Goal: Task Accomplishment & Management: Use online tool/utility

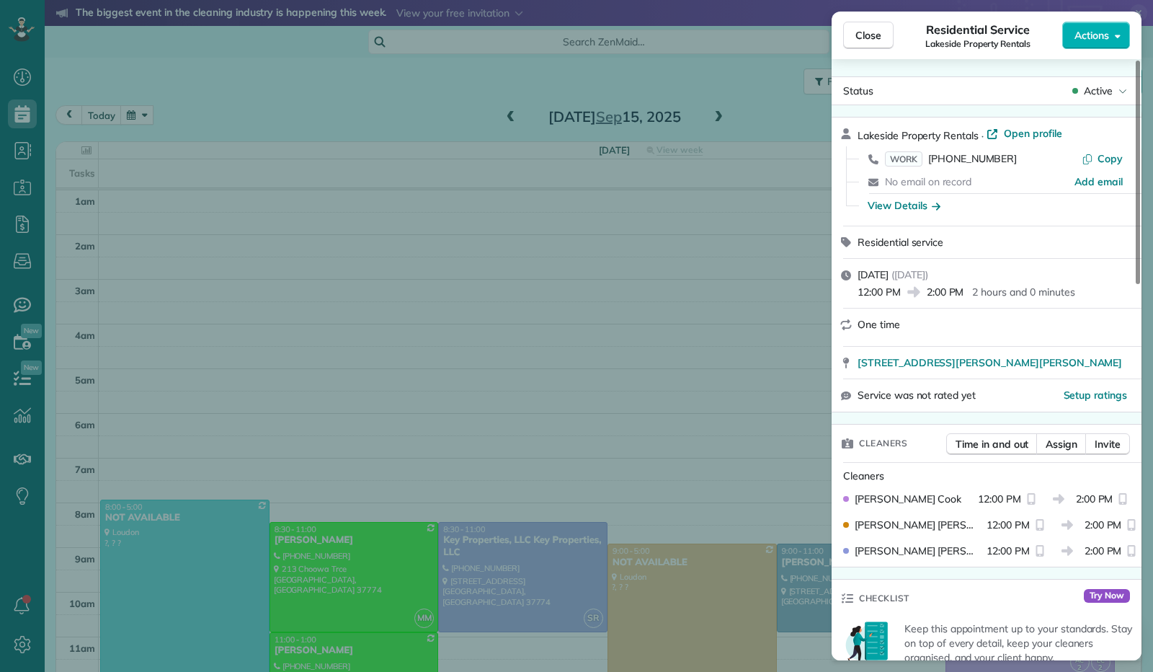
scroll to position [266, 0]
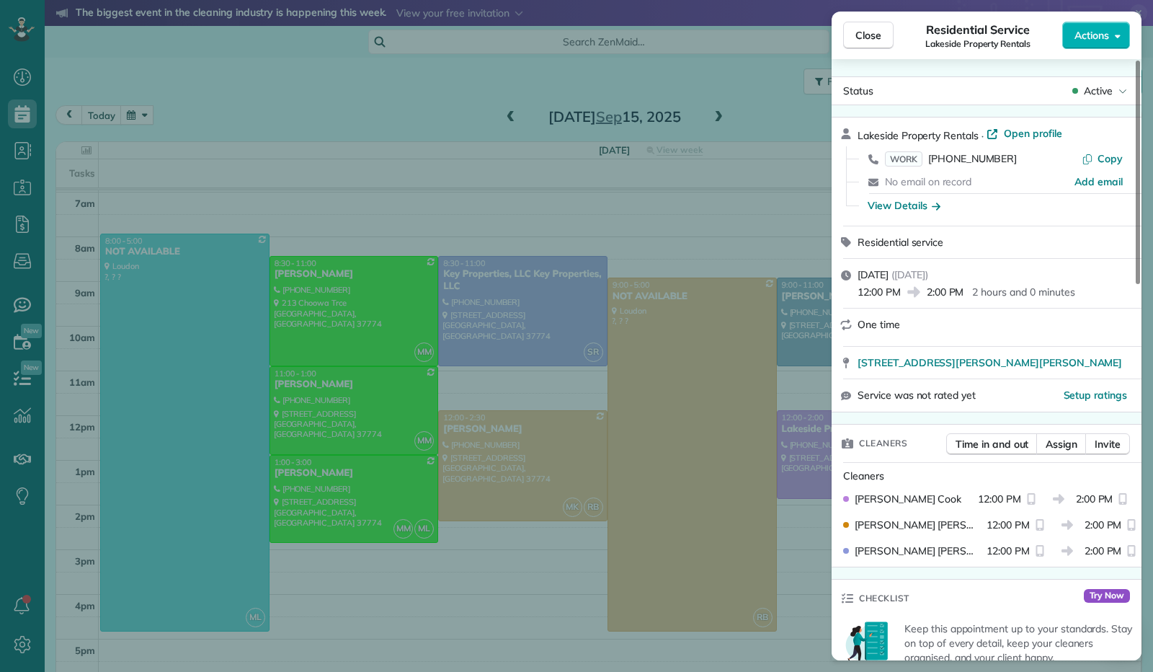
click at [866, 35] on span "Close" at bounding box center [869, 35] width 26 height 14
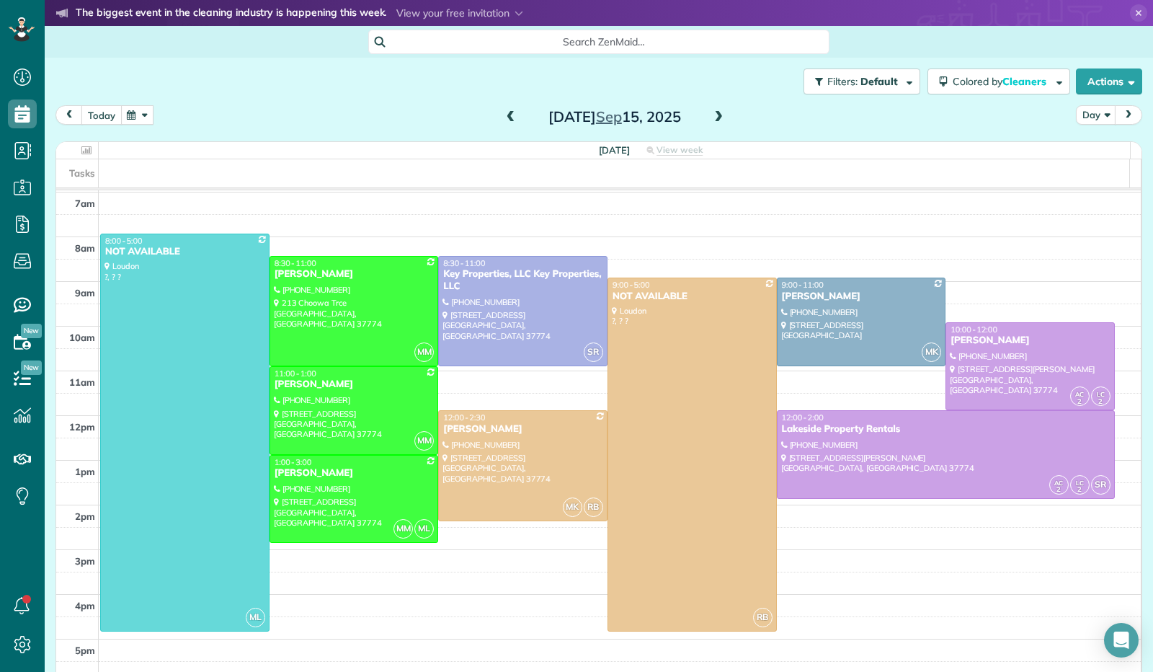
click at [90, 110] on button "today" at bounding box center [101, 114] width 40 height 19
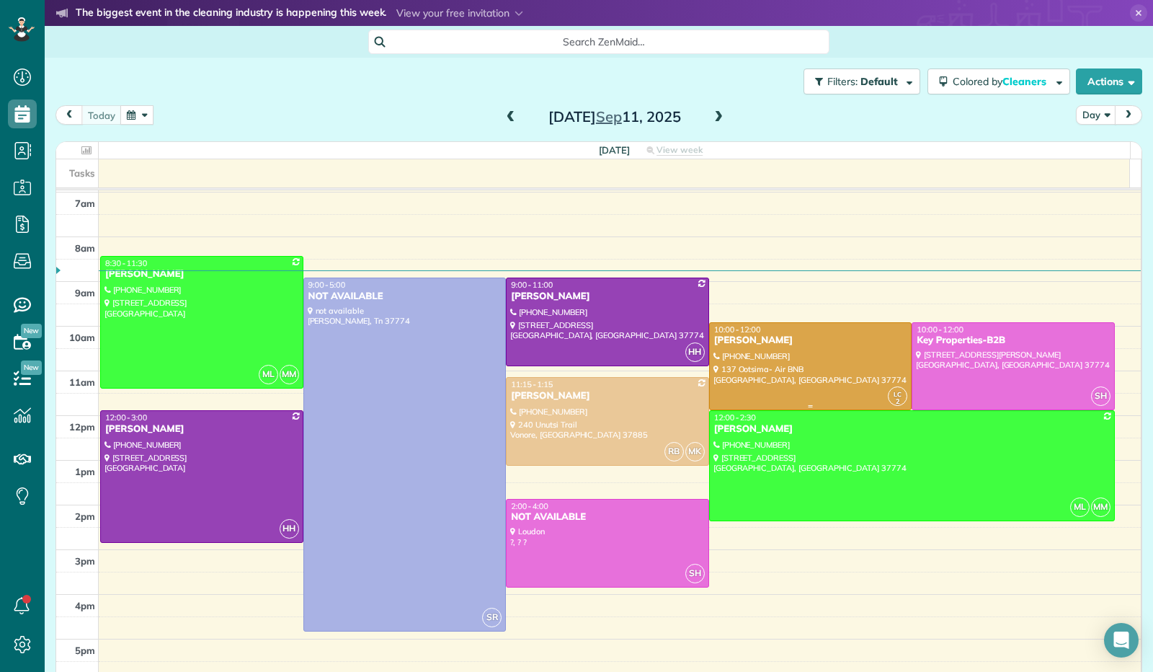
click at [770, 365] on div at bounding box center [811, 366] width 202 height 87
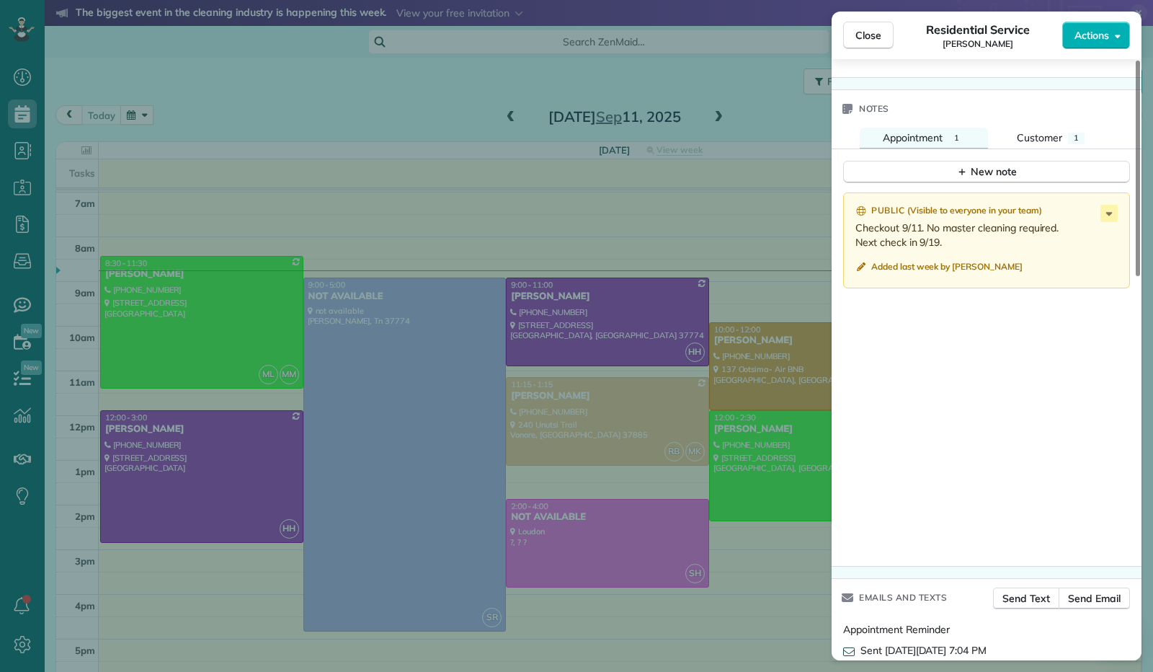
scroll to position [996, 0]
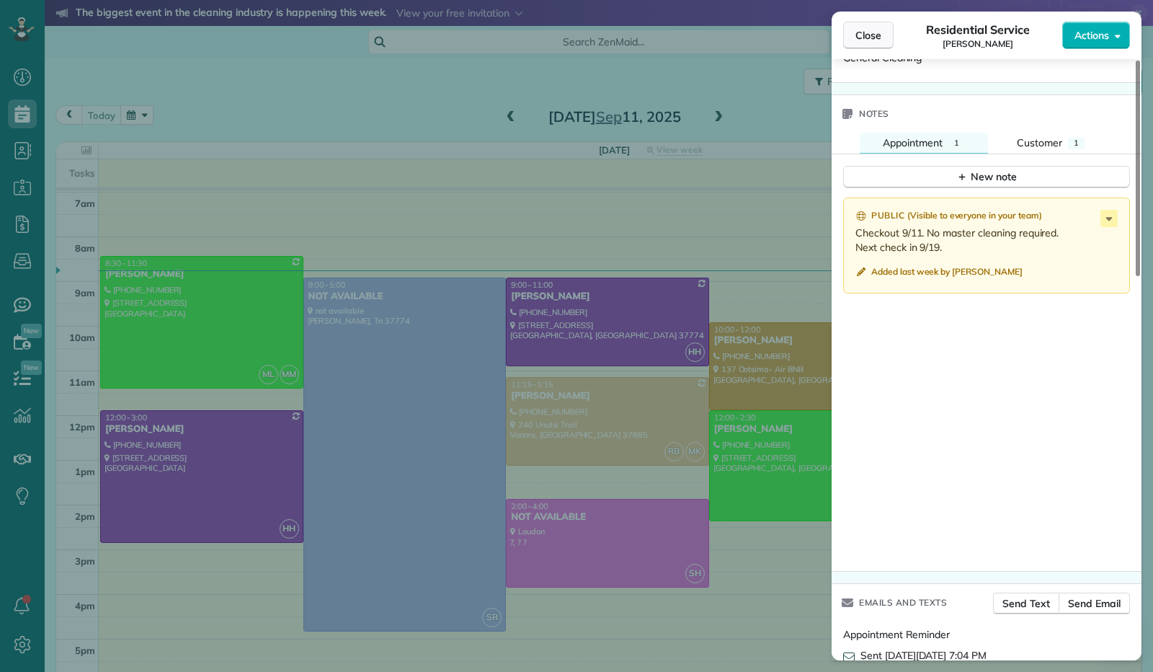
click at [866, 32] on span "Close" at bounding box center [869, 35] width 26 height 14
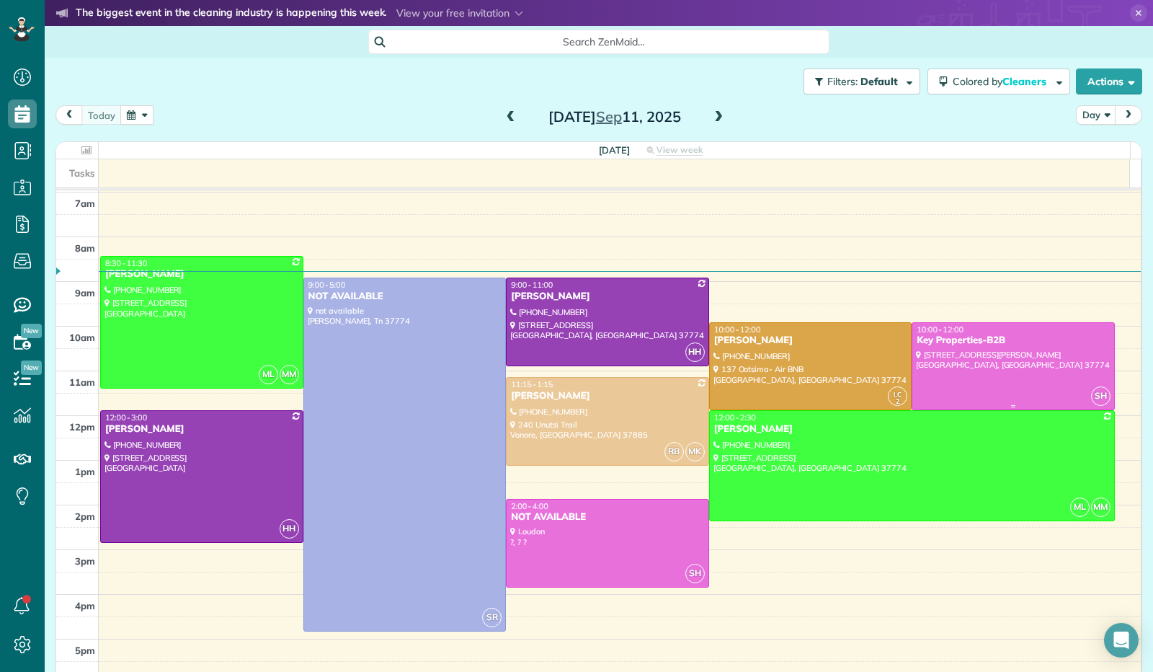
click at [1019, 343] on div "Key Properties-B2B" at bounding box center [1013, 340] width 195 height 12
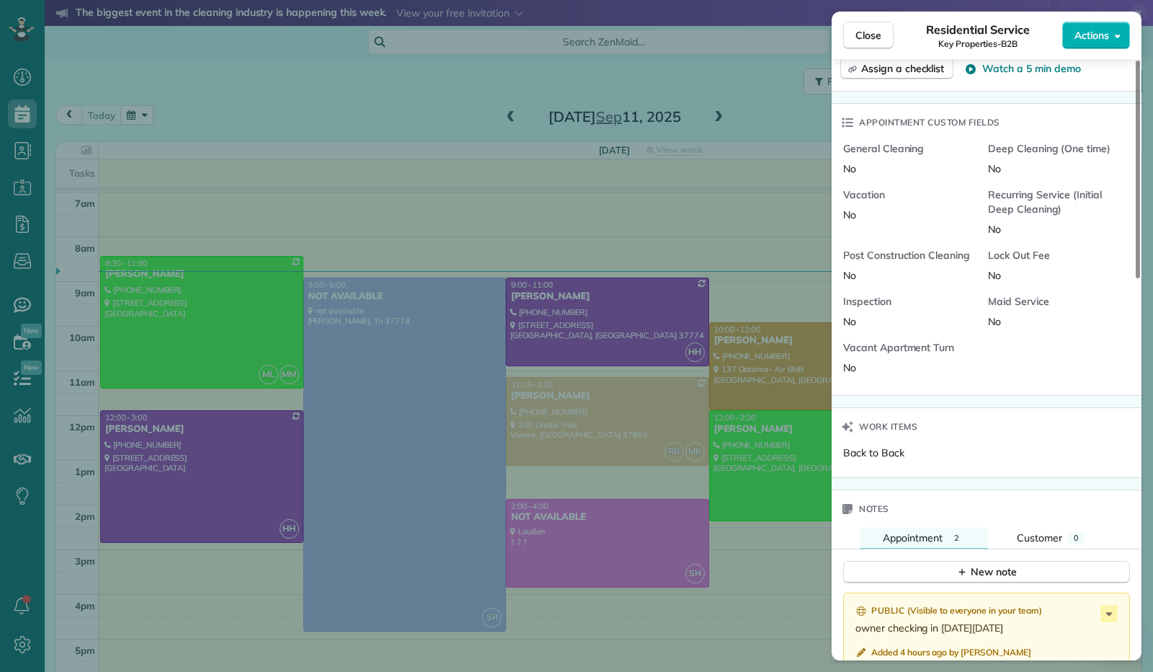
scroll to position [1009, 0]
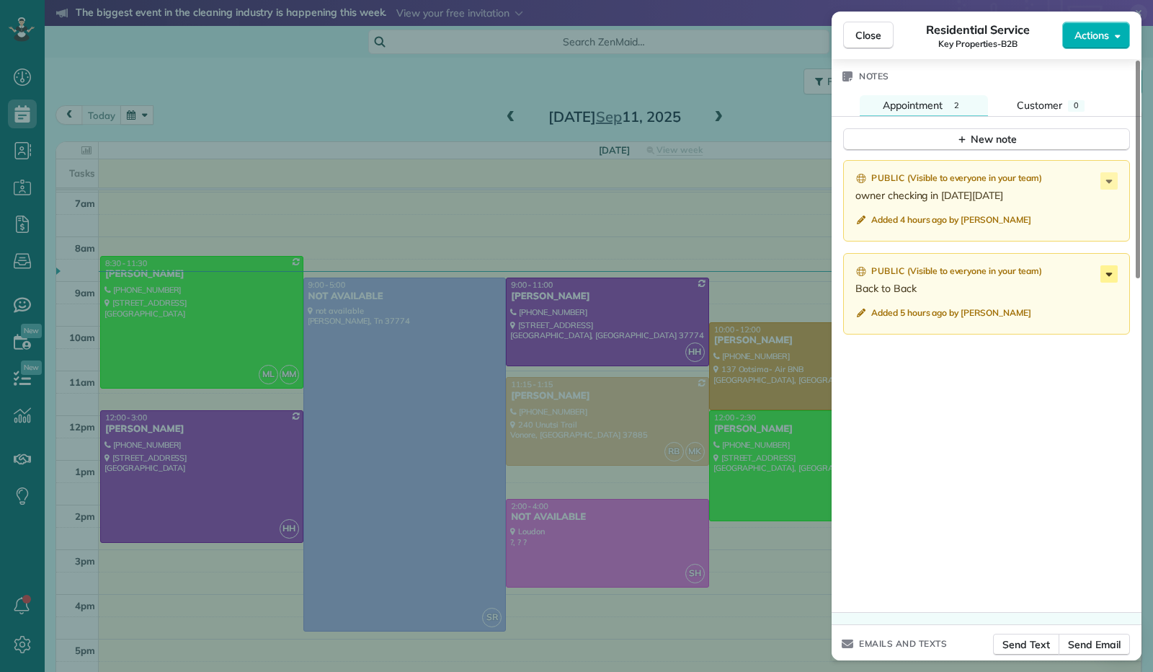
click at [1109, 267] on icon at bounding box center [1109, 273] width 17 height 17
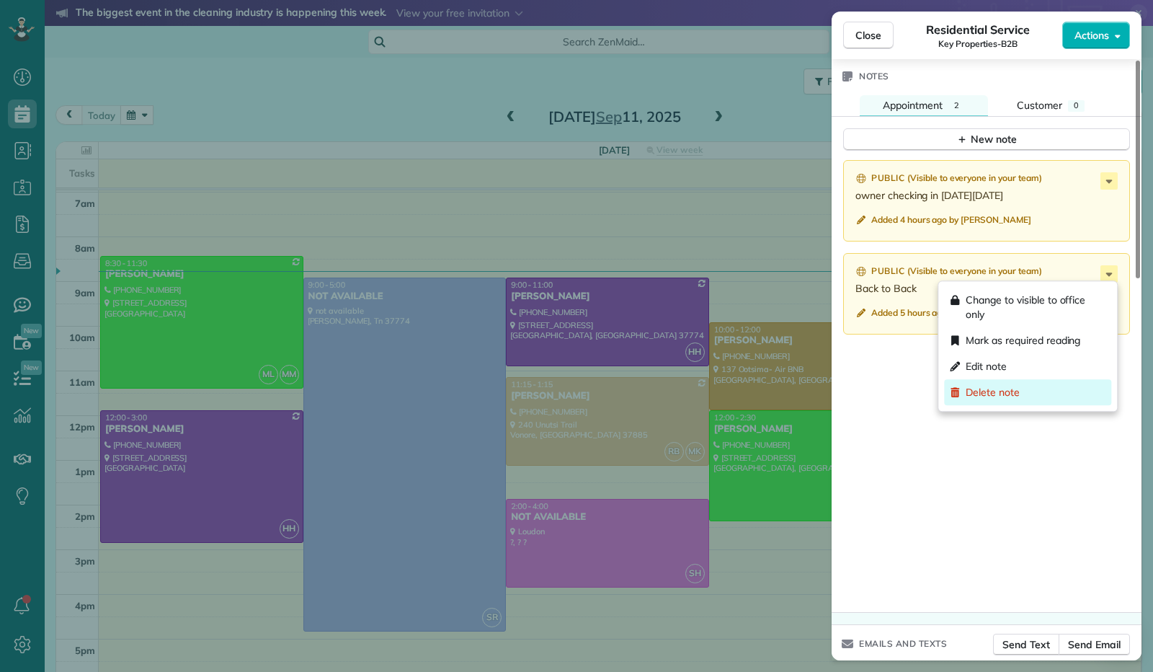
click at [1000, 387] on span "Delete note" at bounding box center [993, 392] width 54 height 14
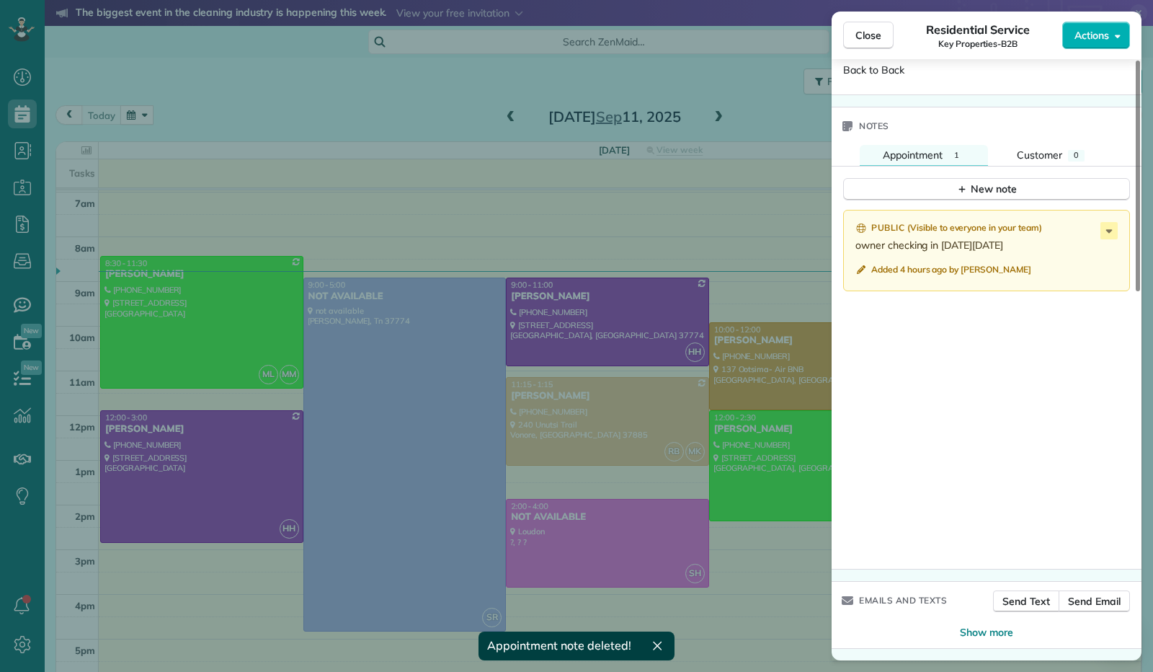
scroll to position [959, 0]
click at [866, 43] on button "Close" at bounding box center [868, 35] width 50 height 27
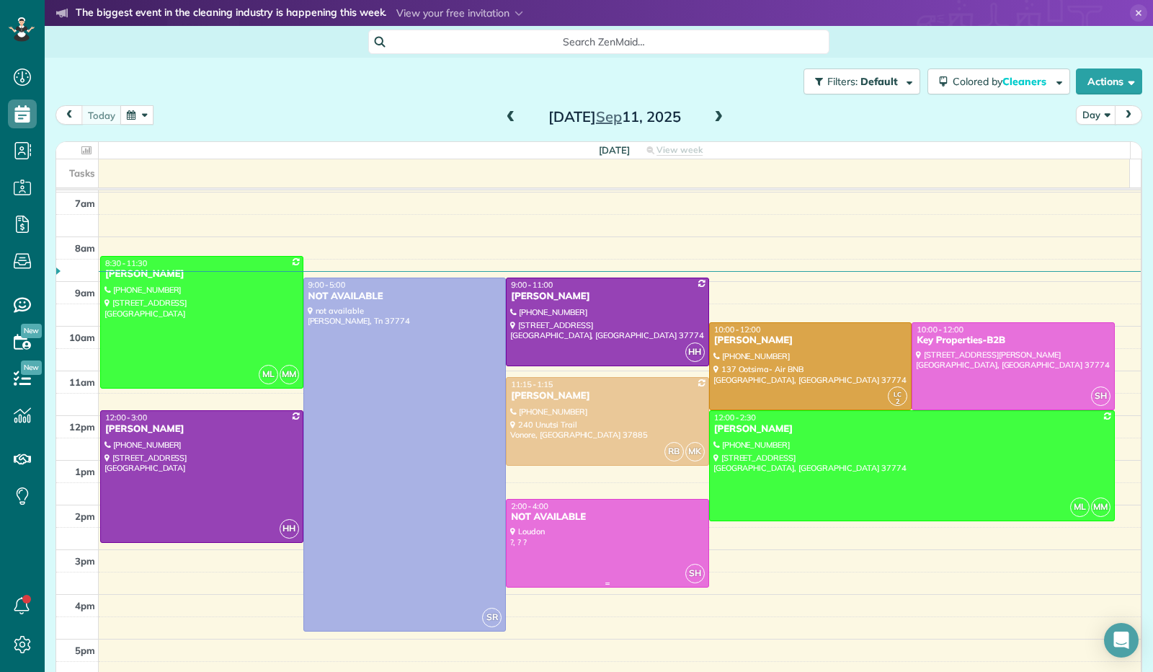
click at [593, 507] on div "2:00 - 4:00" at bounding box center [607, 506] width 195 height 10
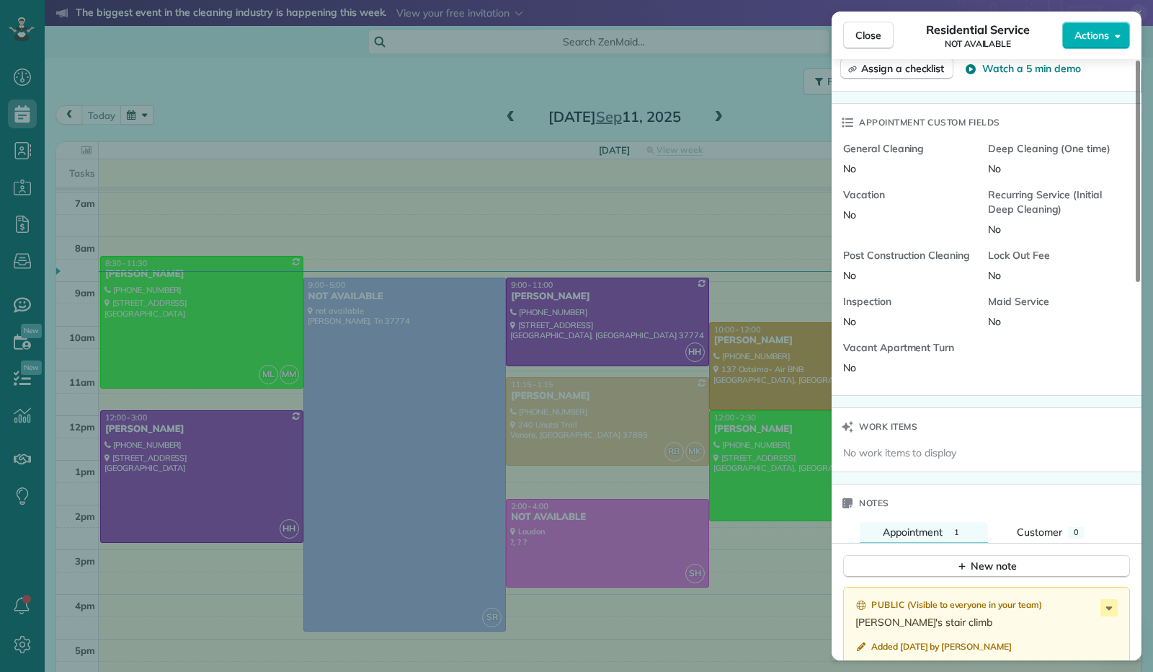
scroll to position [1024, 0]
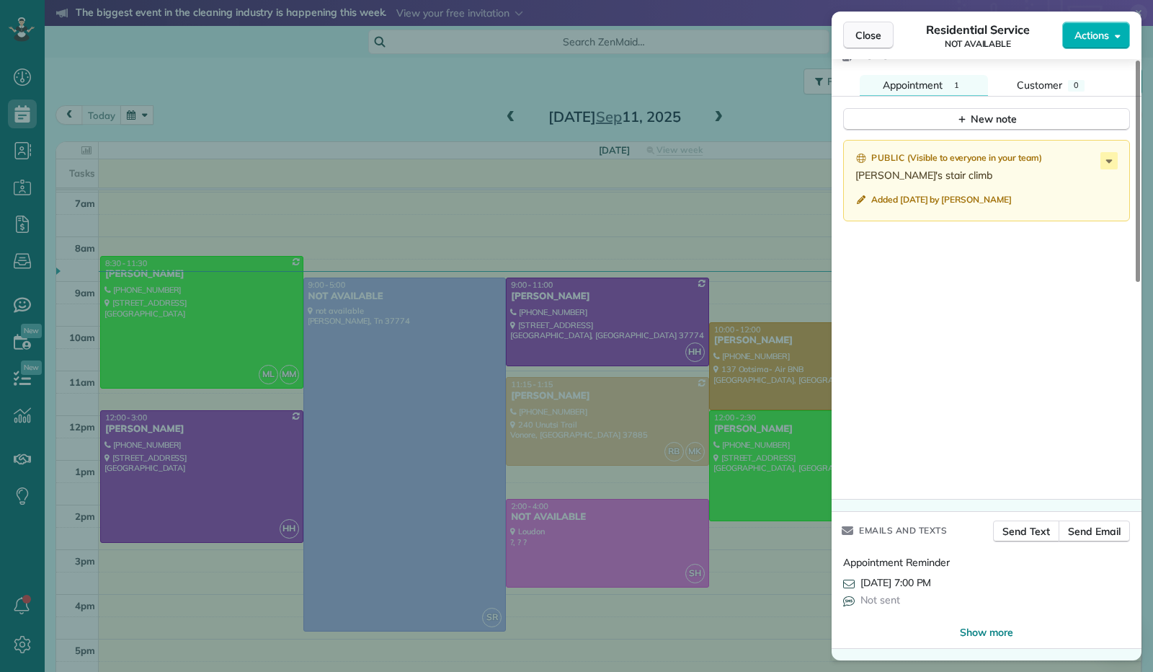
click at [876, 33] on span "Close" at bounding box center [869, 35] width 26 height 14
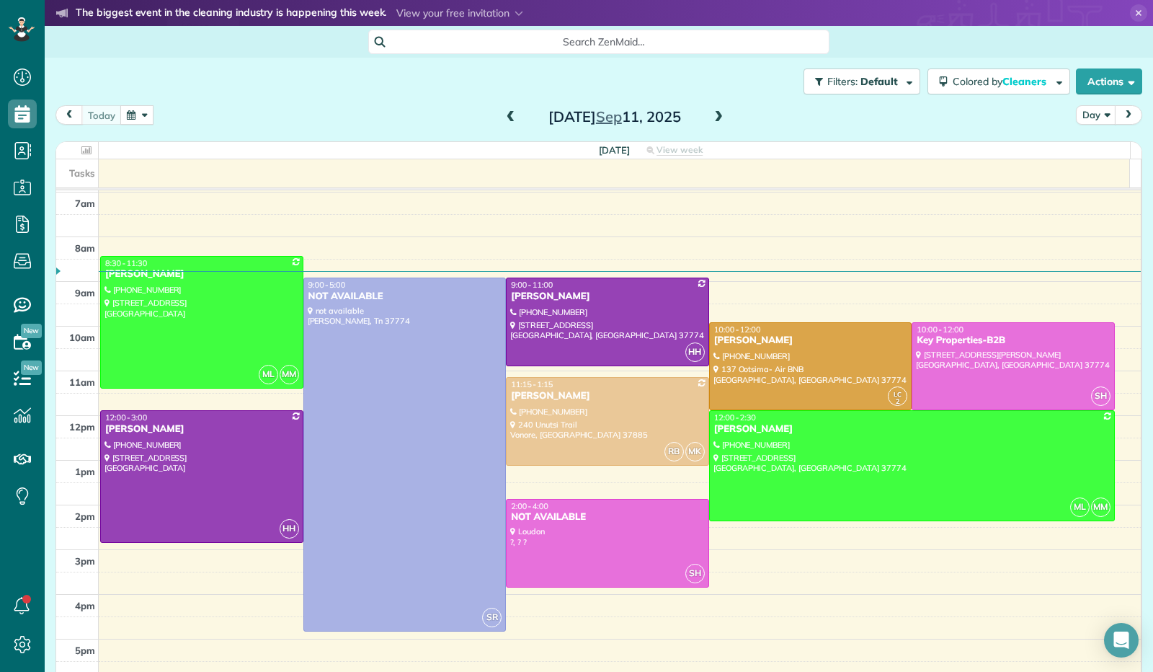
click at [713, 116] on span at bounding box center [719, 117] width 16 height 13
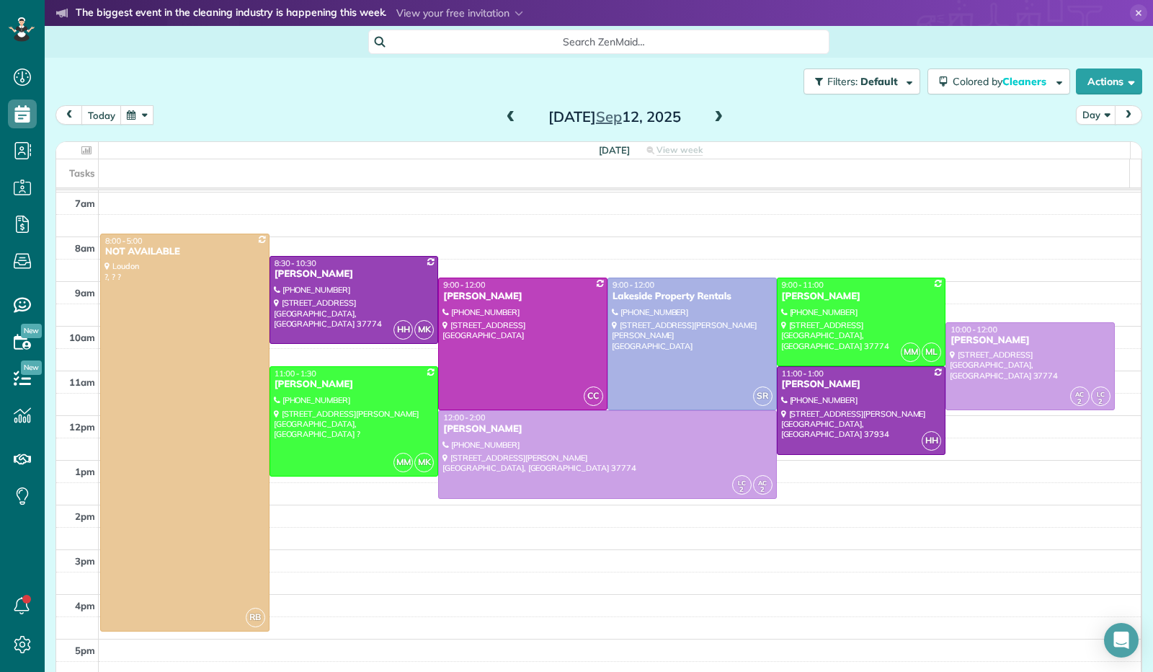
click at [510, 123] on span at bounding box center [511, 117] width 16 height 13
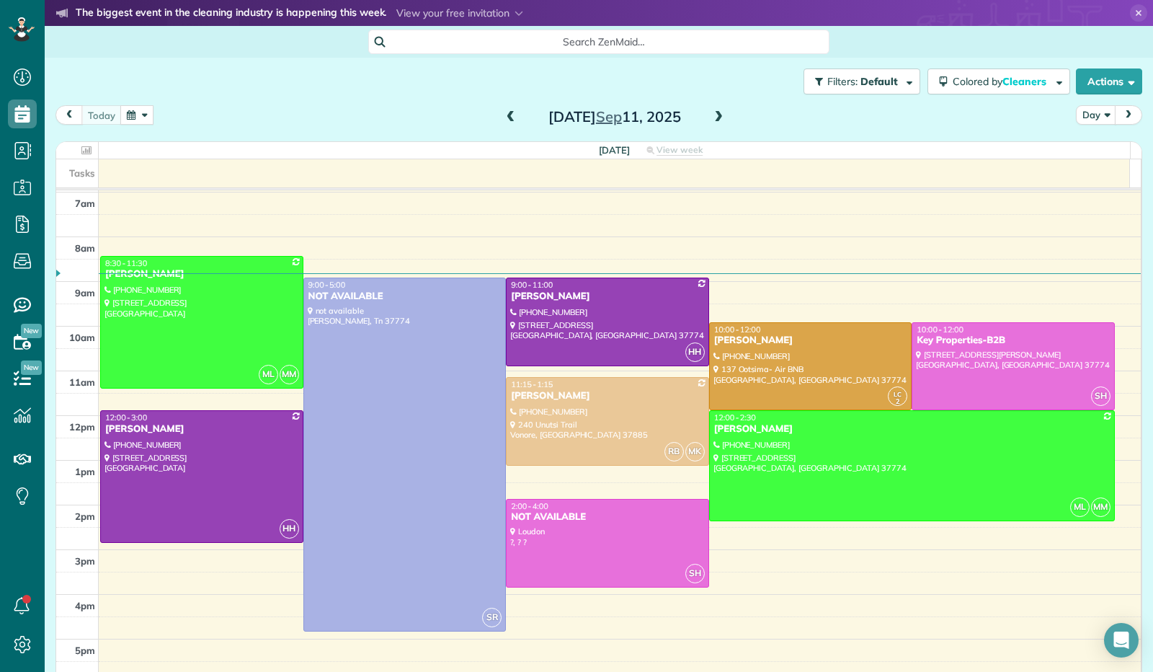
click at [138, 114] on button "button" at bounding box center [136, 114] width 33 height 19
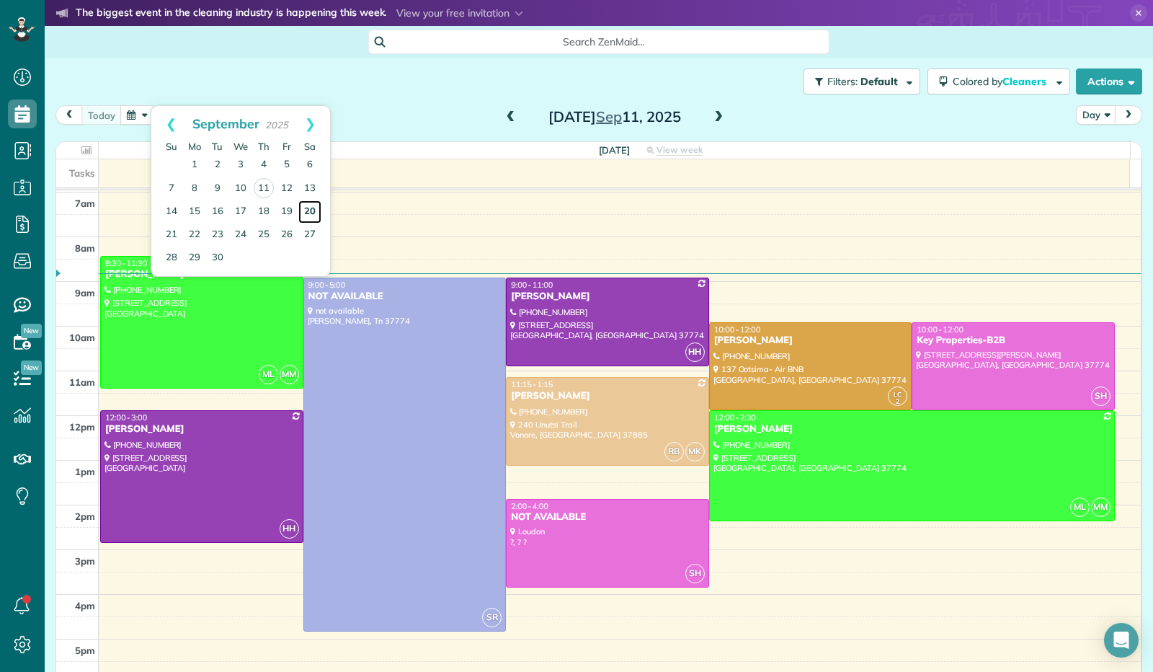
click at [316, 205] on link "20" at bounding box center [309, 211] width 23 height 23
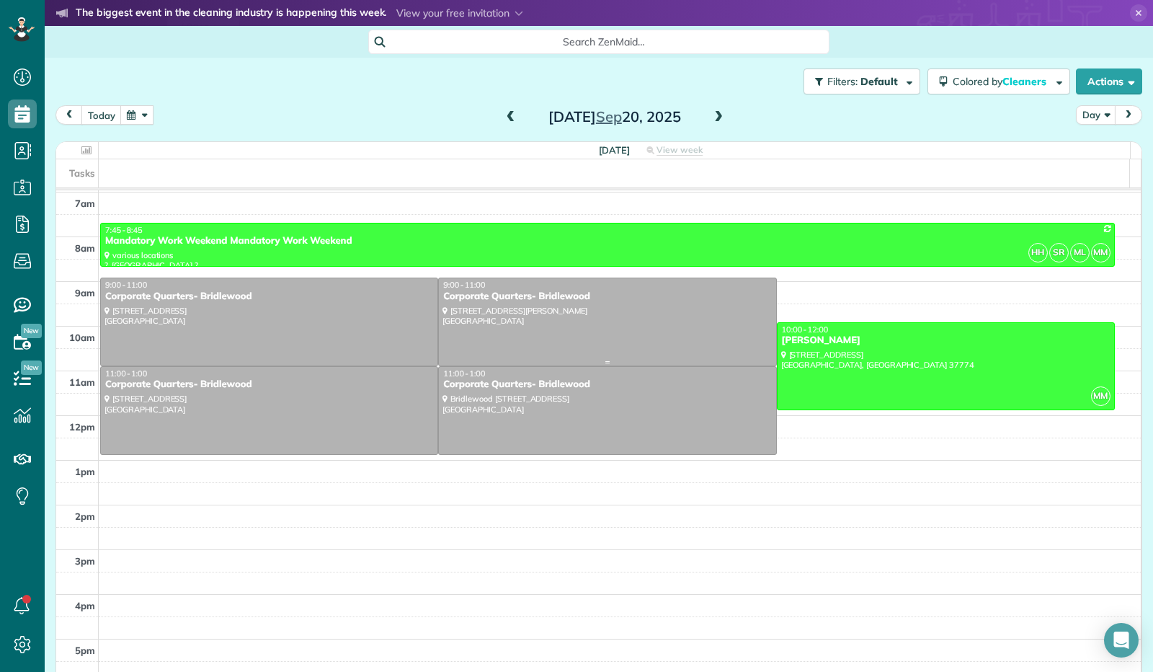
click at [566, 333] on div at bounding box center [607, 321] width 337 height 87
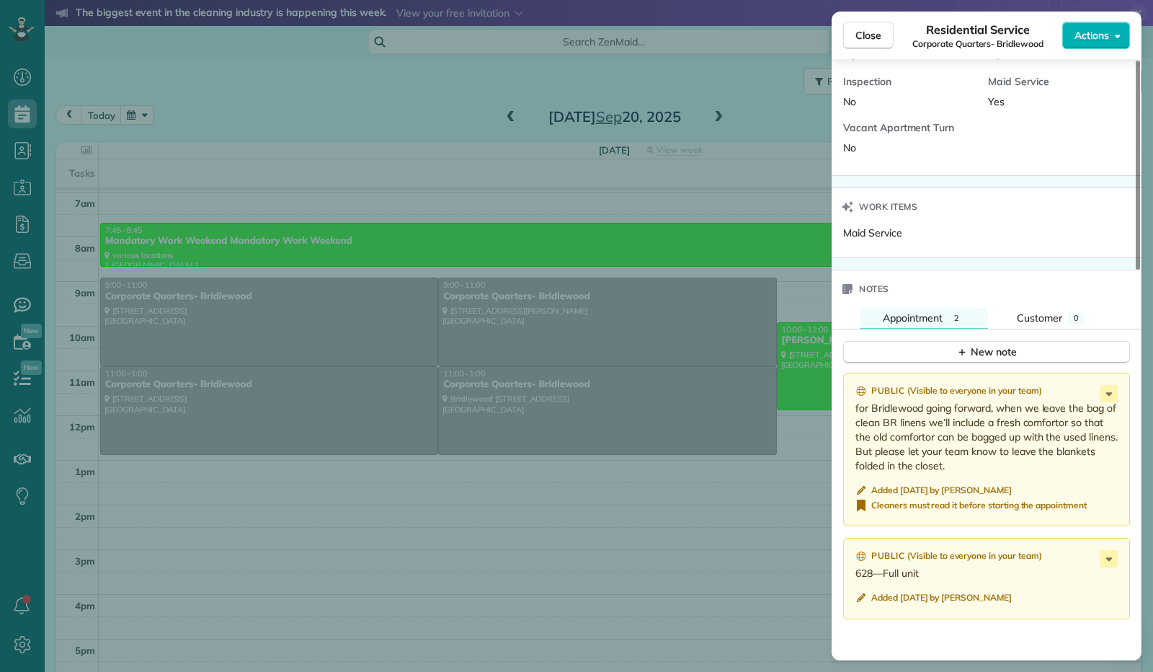
scroll to position [938, 0]
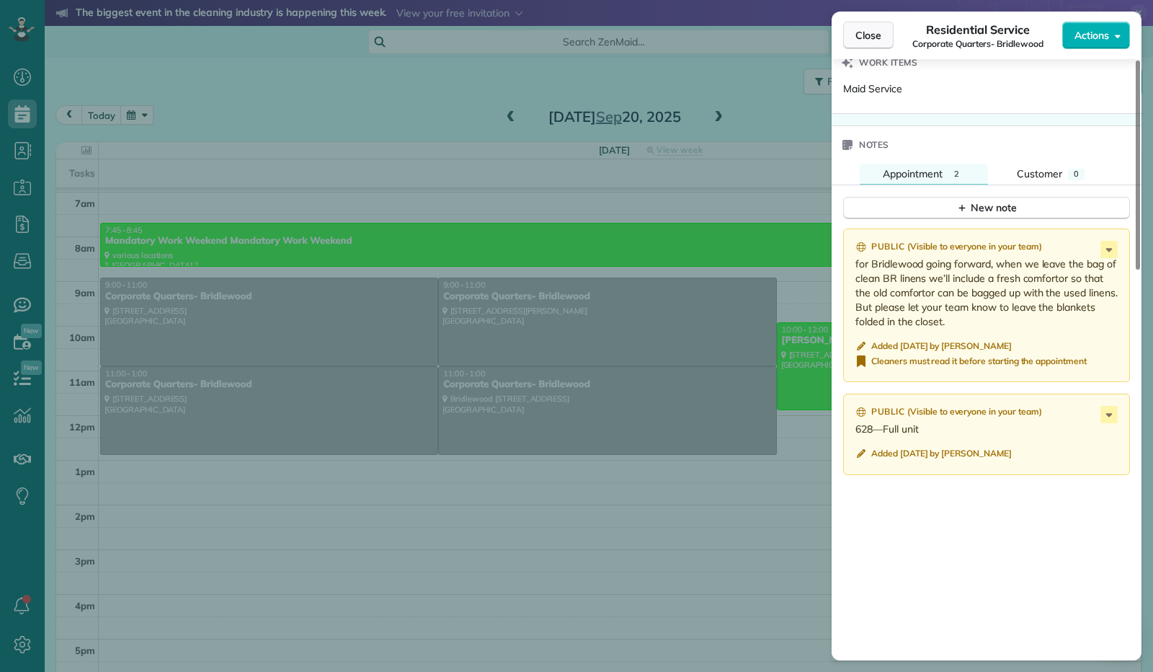
click at [872, 40] on span "Close" at bounding box center [869, 35] width 26 height 14
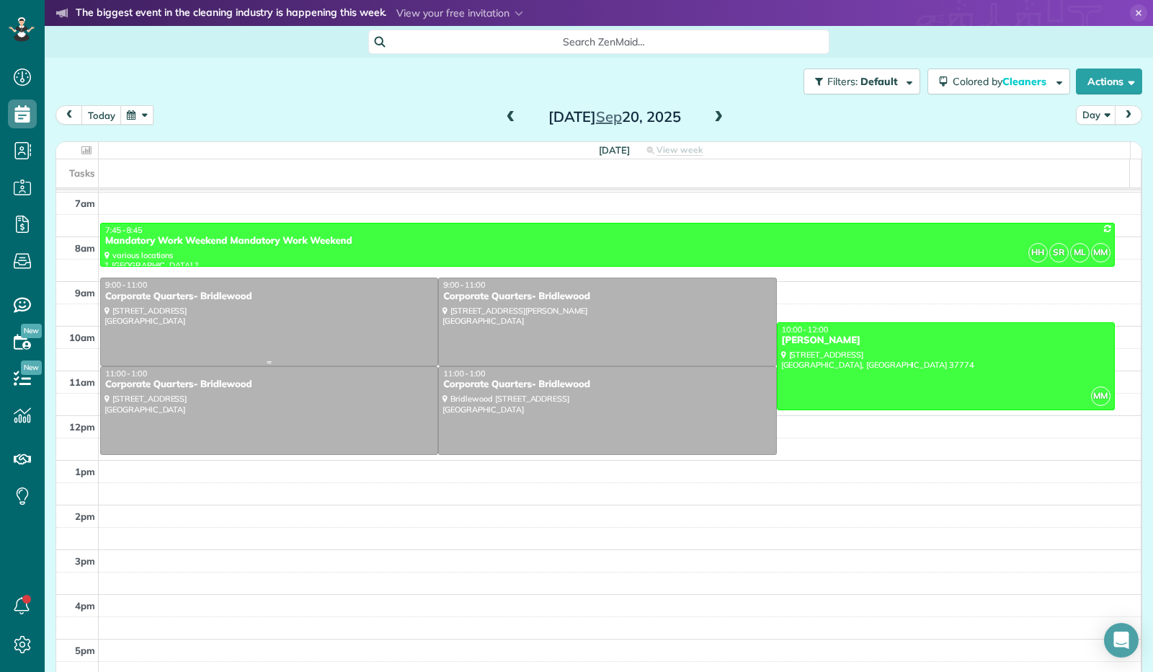
click at [264, 289] on div "9:00 - 11:00" at bounding box center [269, 285] width 329 height 10
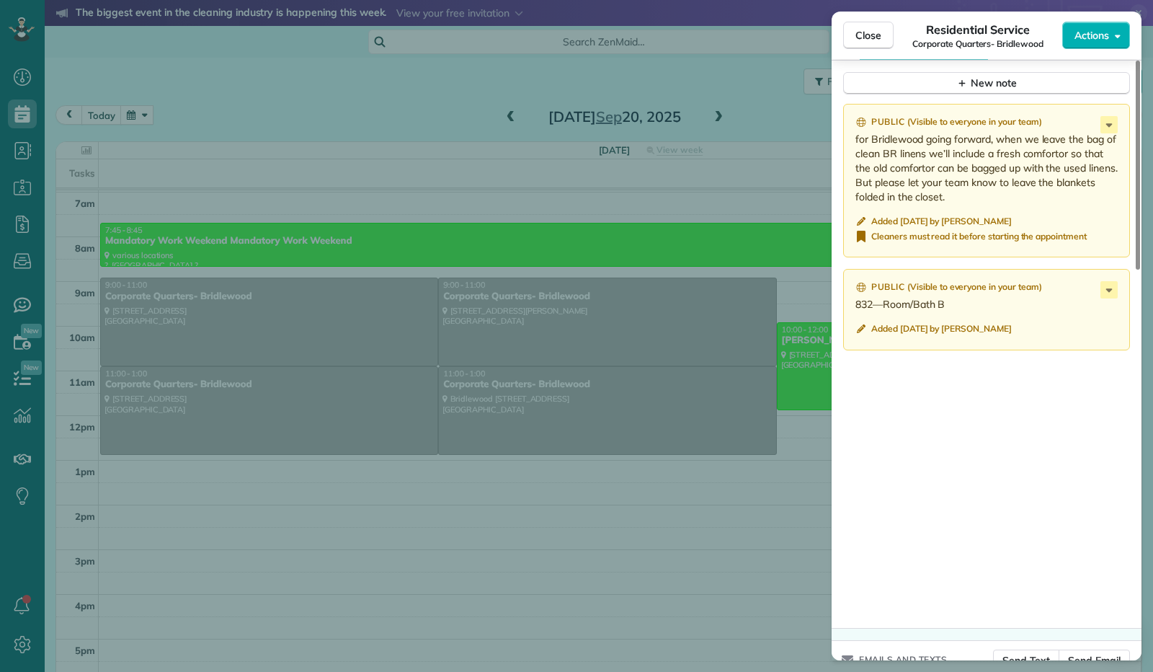
scroll to position [1081, 0]
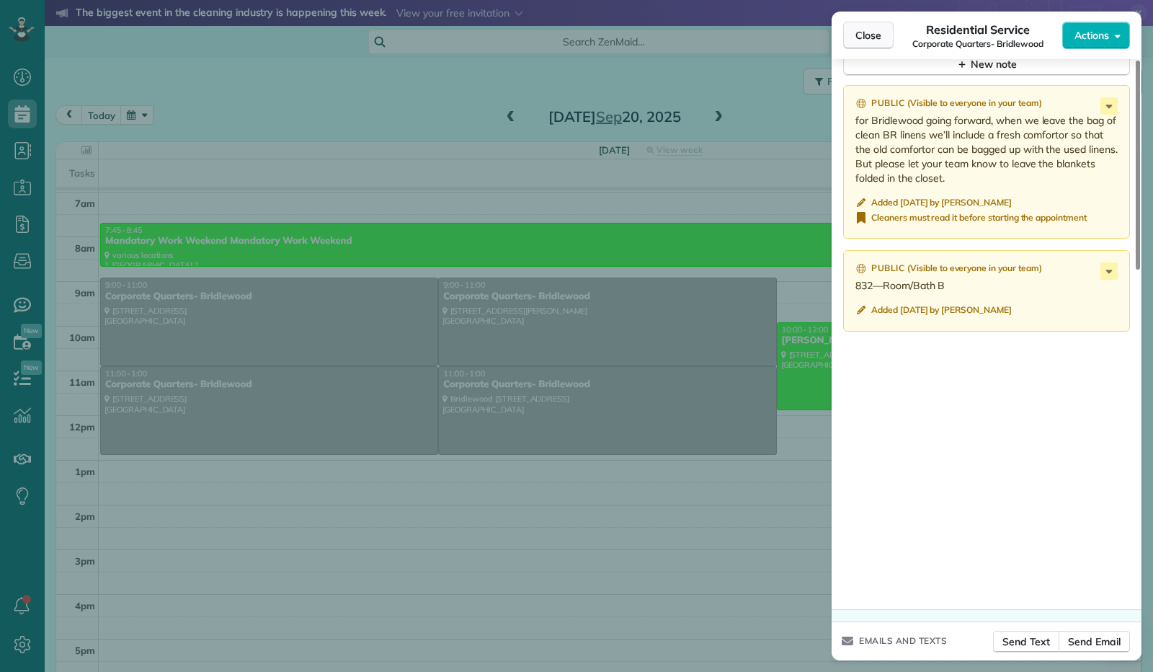
click at [853, 29] on button "Close" at bounding box center [868, 35] width 50 height 27
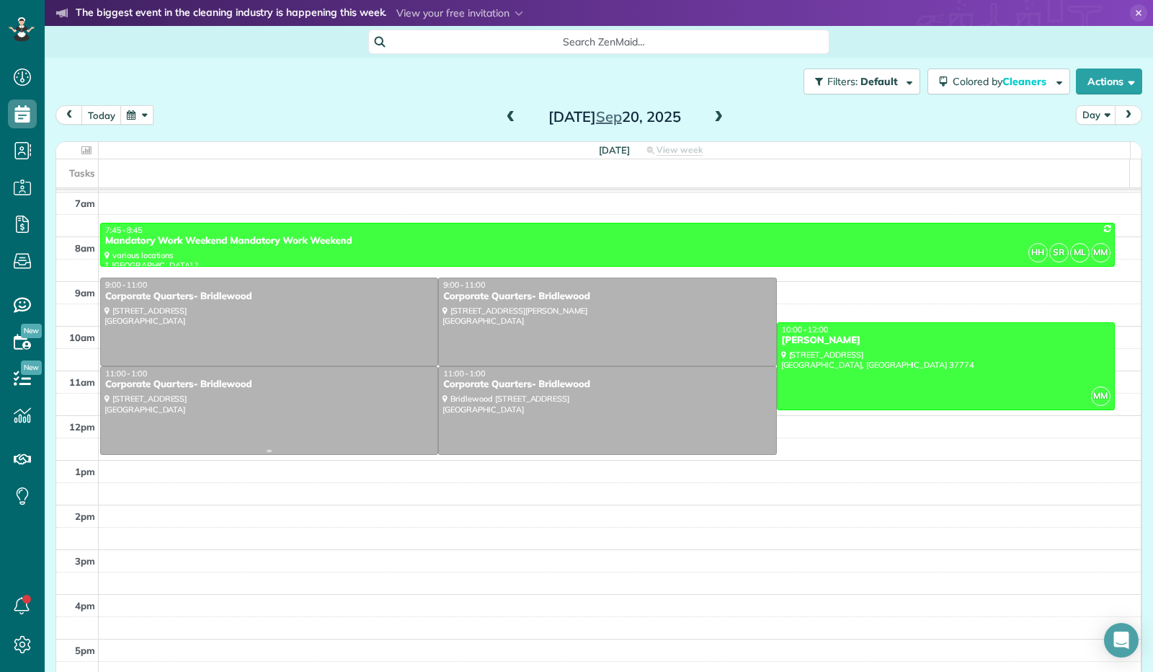
click at [370, 403] on div at bounding box center [269, 410] width 337 height 87
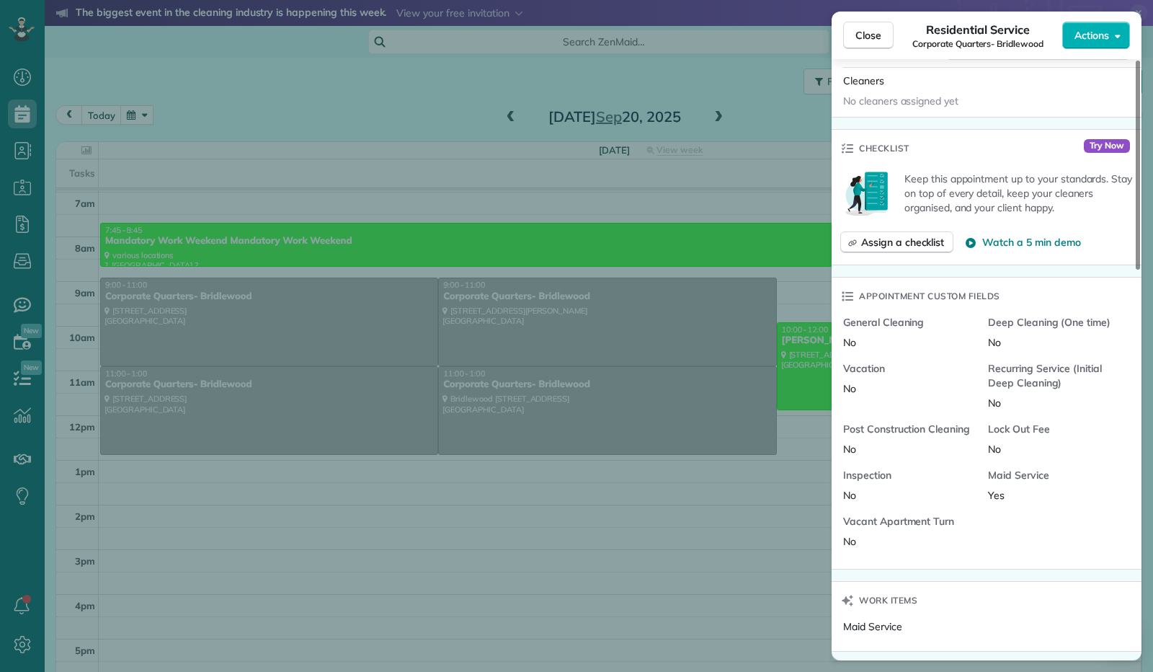
scroll to position [183, 0]
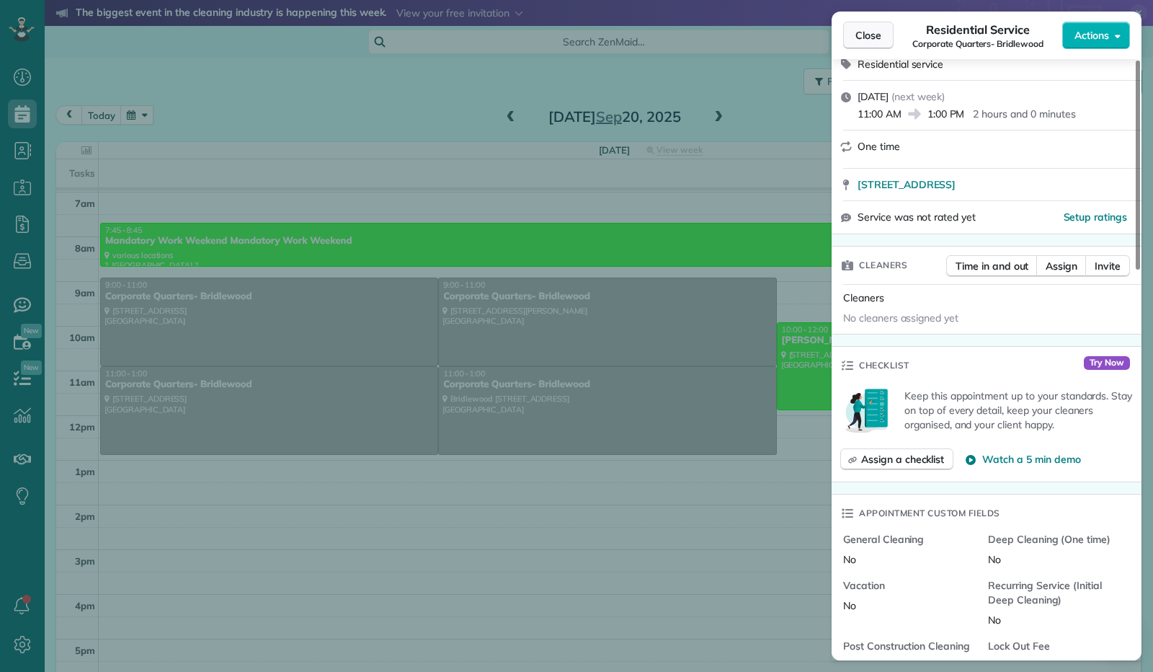
click at [877, 41] on span "Close" at bounding box center [869, 35] width 26 height 14
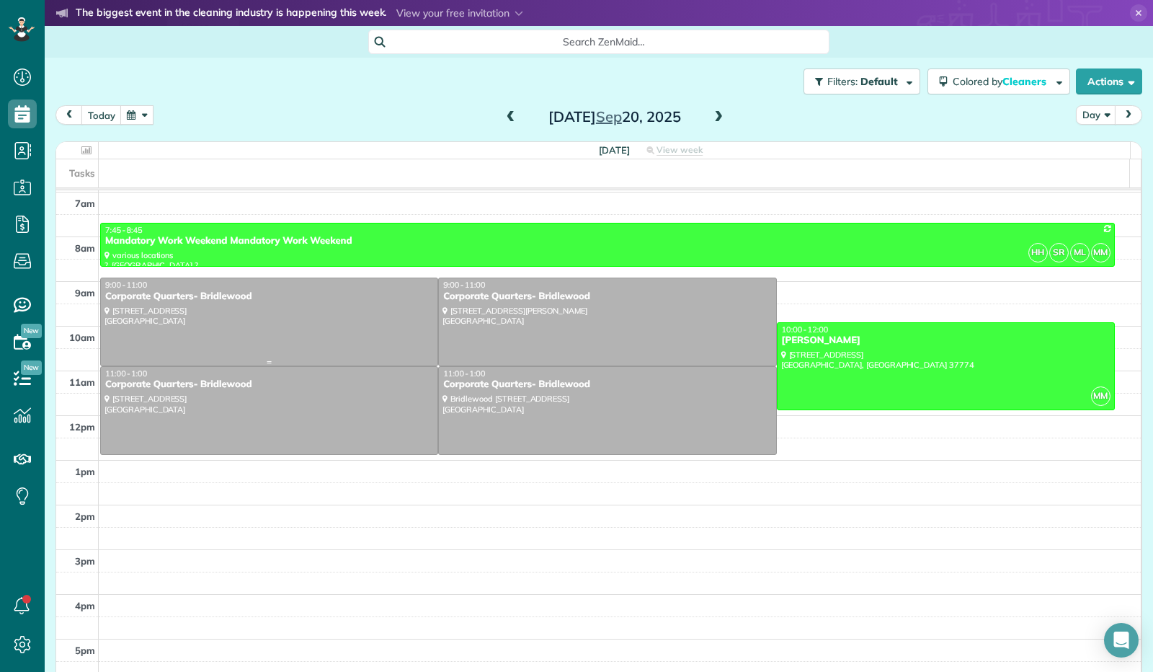
click at [378, 325] on div at bounding box center [269, 321] width 337 height 87
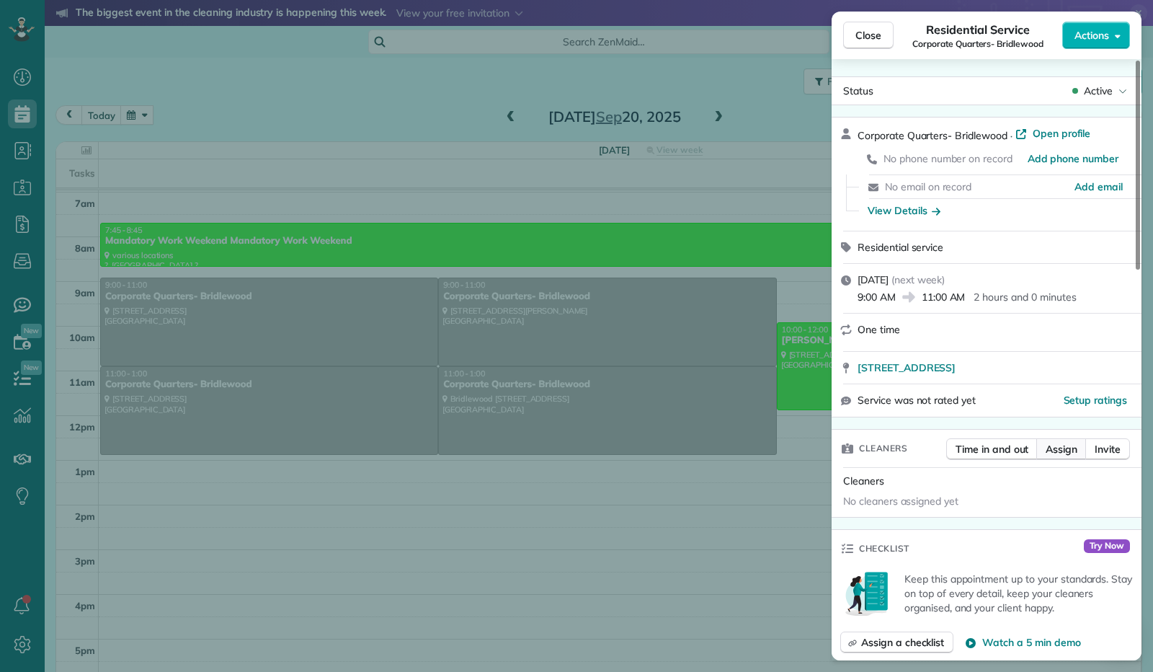
click at [1060, 453] on span "Assign" at bounding box center [1062, 449] width 32 height 14
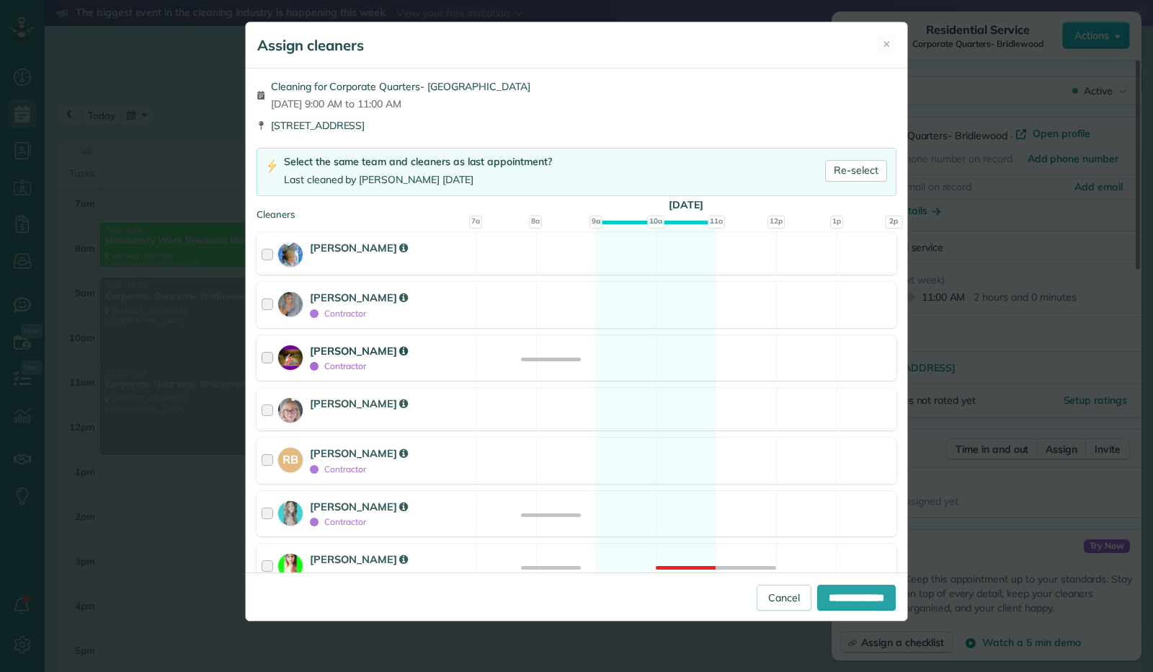
click at [270, 352] on div at bounding box center [270, 358] width 17 height 30
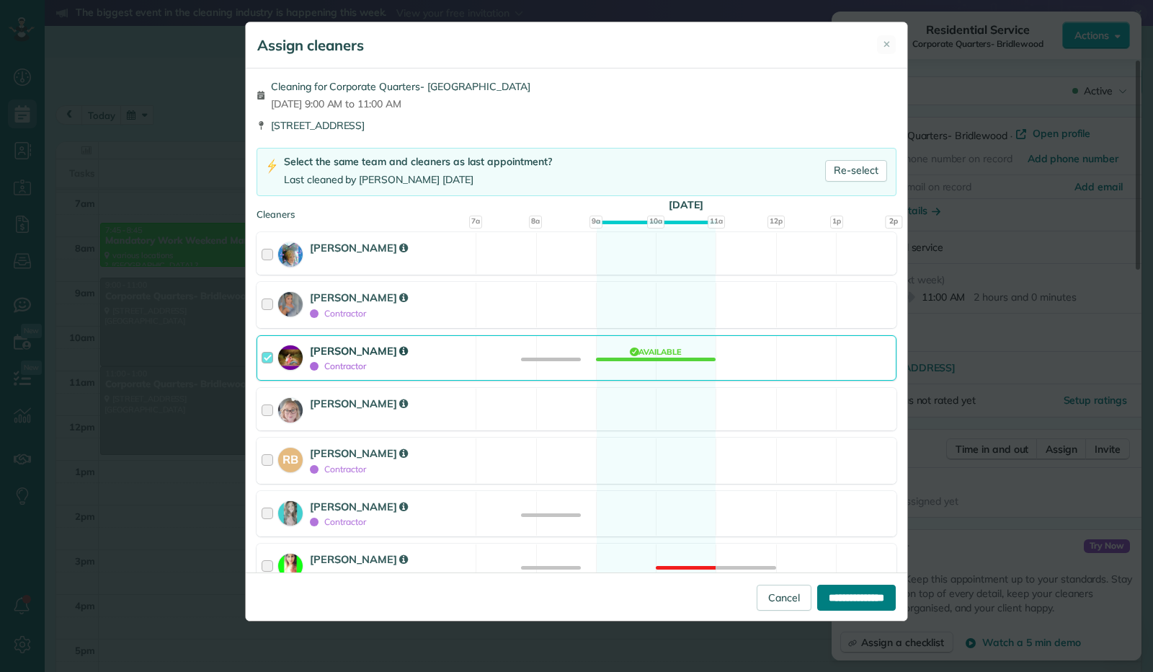
click at [861, 607] on input "**********" at bounding box center [856, 598] width 79 height 26
type input "**********"
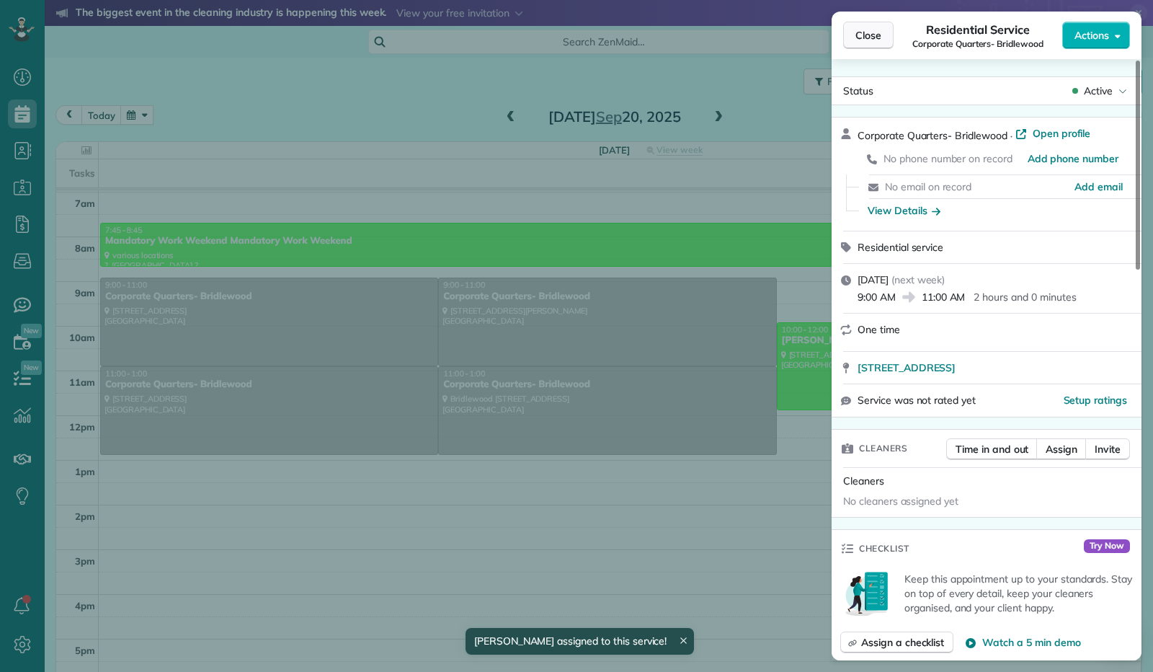
click at [875, 32] on span "Close" at bounding box center [869, 35] width 26 height 14
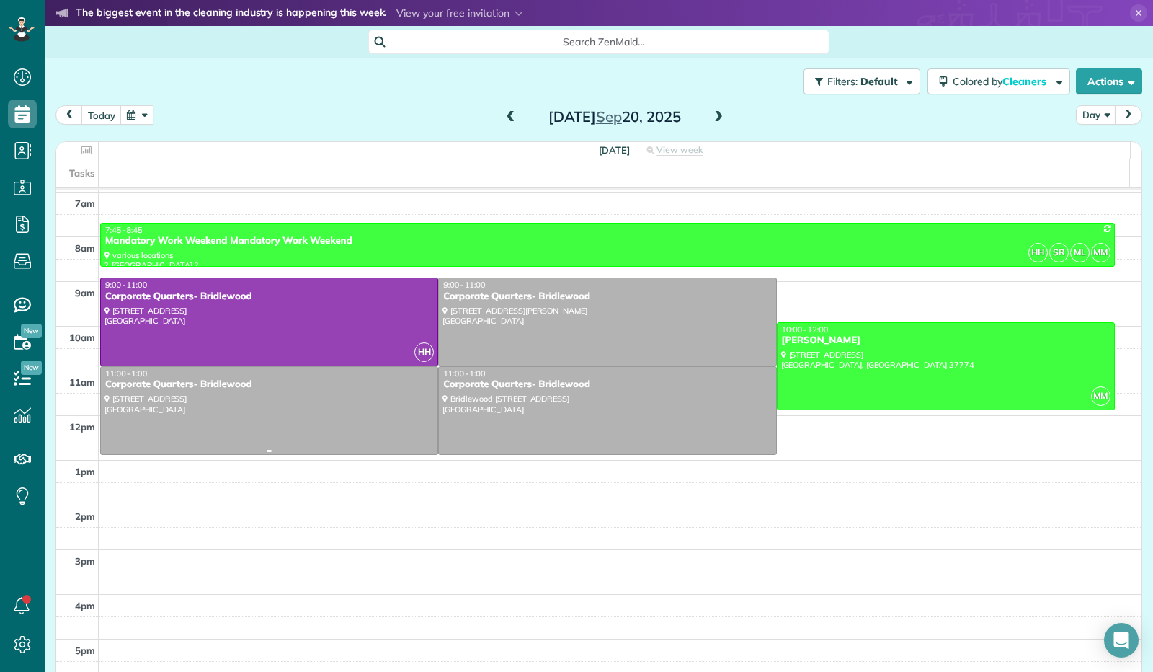
click at [378, 420] on div at bounding box center [269, 410] width 337 height 87
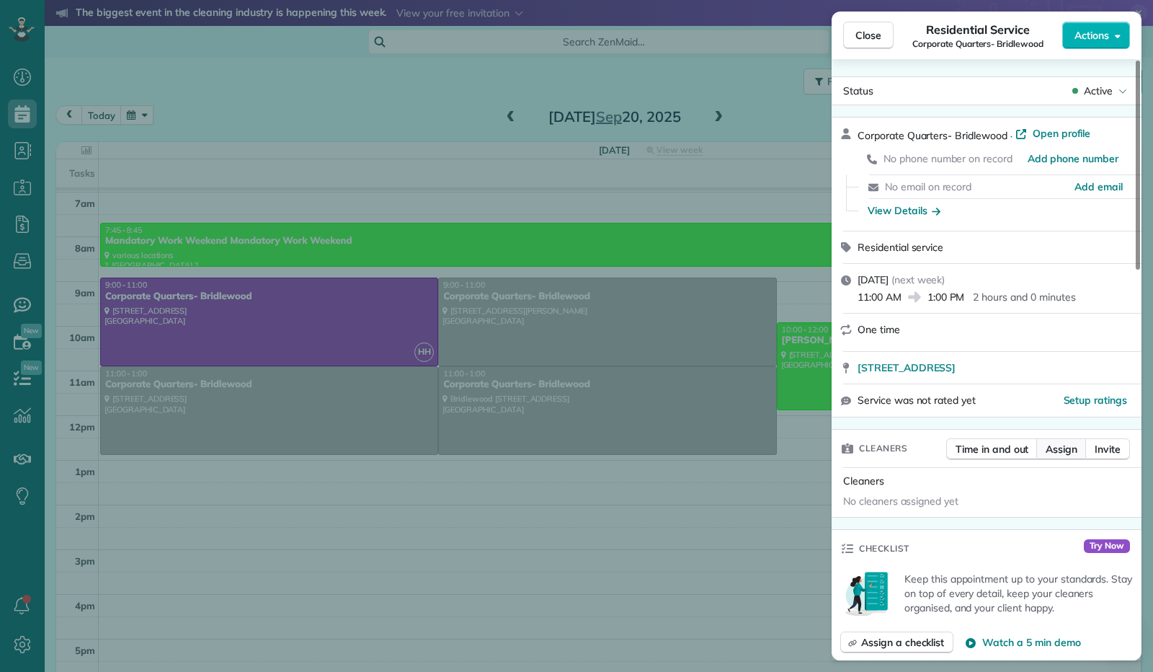
click at [1055, 455] on span "Assign" at bounding box center [1062, 449] width 32 height 14
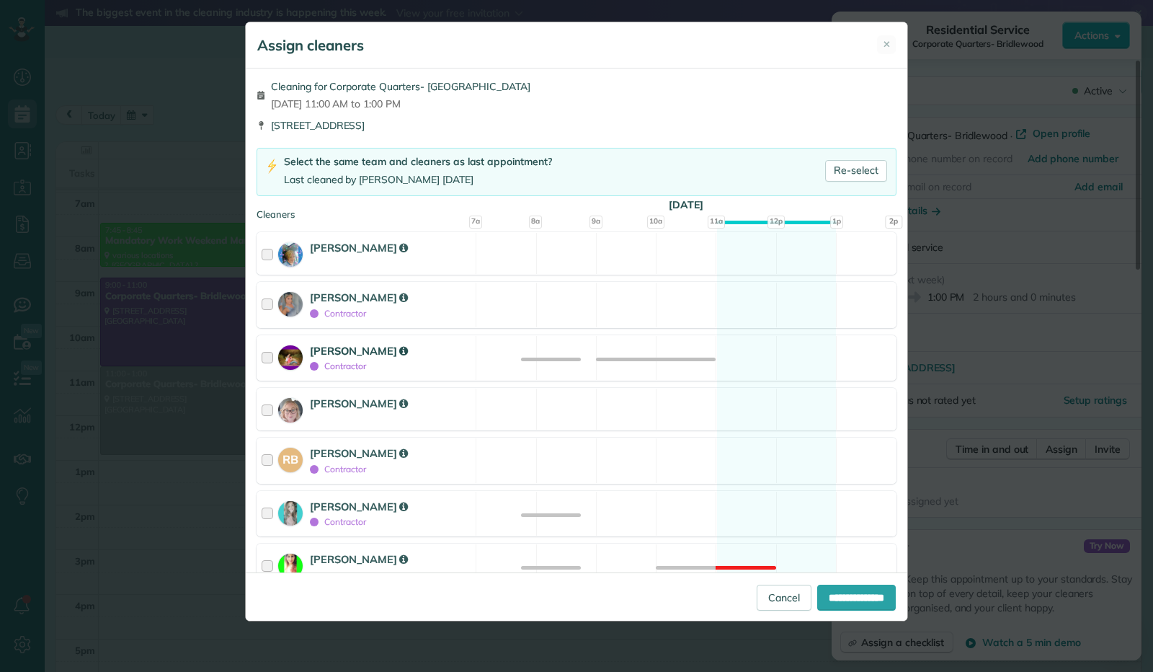
click at [267, 352] on div at bounding box center [270, 358] width 17 height 30
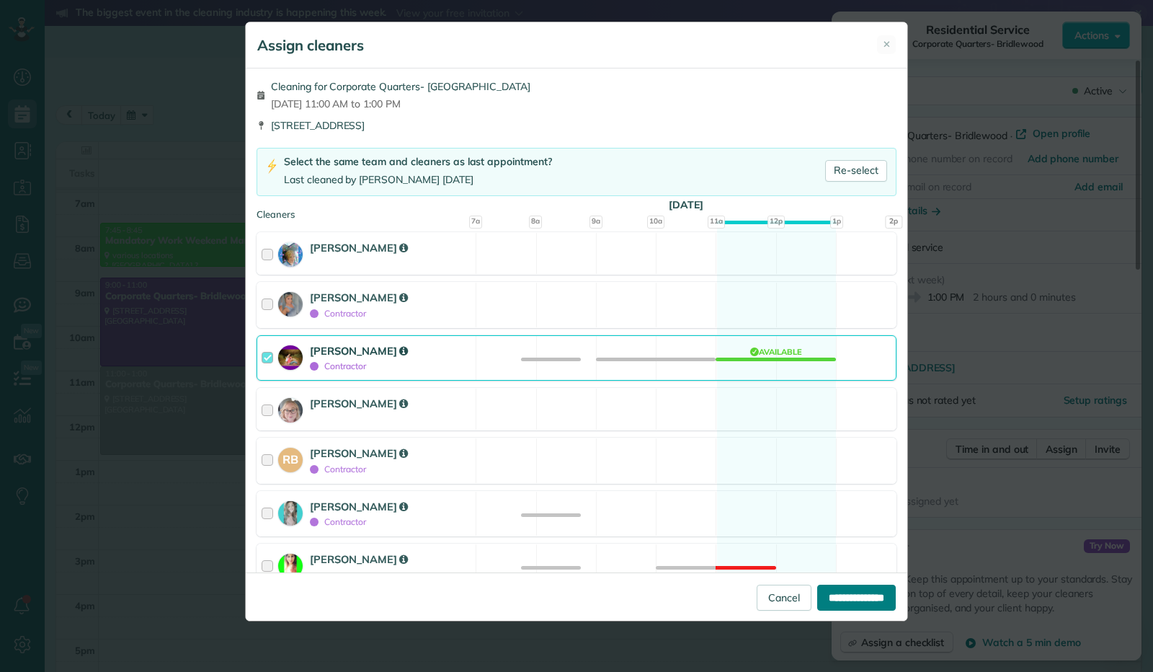
click at [848, 596] on input "**********" at bounding box center [856, 598] width 79 height 26
type input "**********"
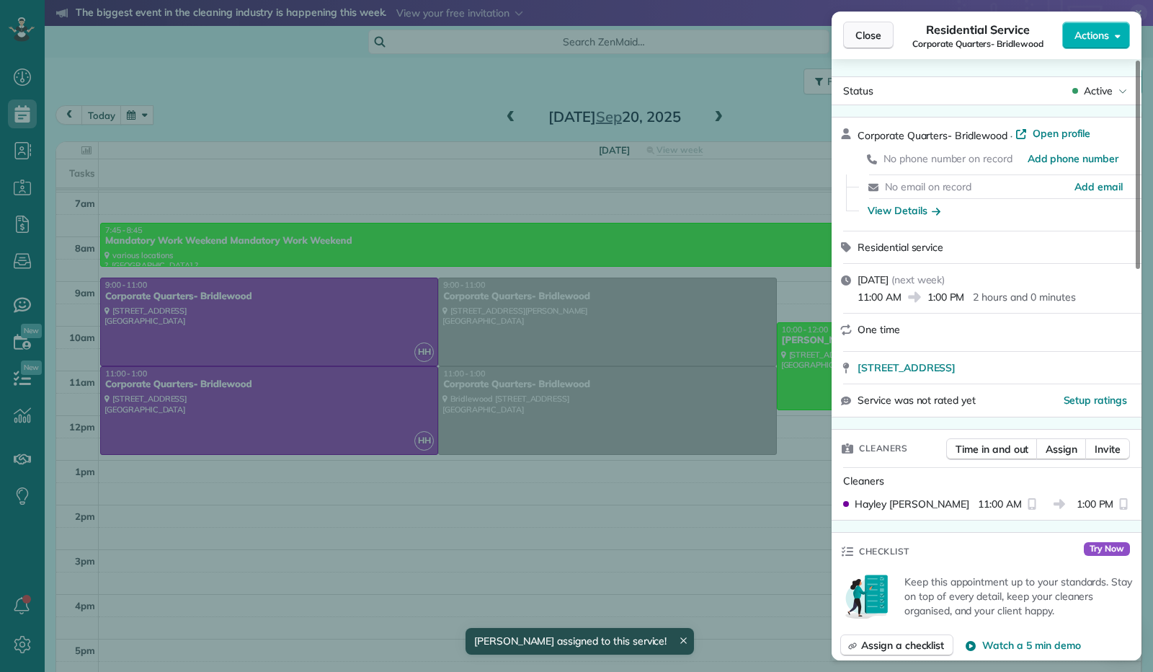
click at [864, 31] on span "Close" at bounding box center [869, 35] width 26 height 14
